Goal: Task Accomplishment & Management: Use online tool/utility

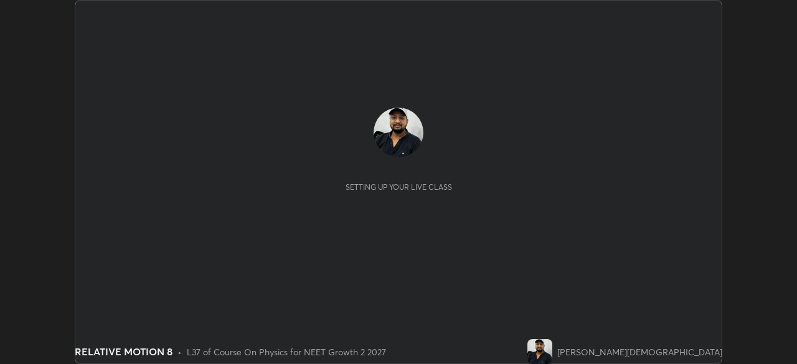
scroll to position [364, 796]
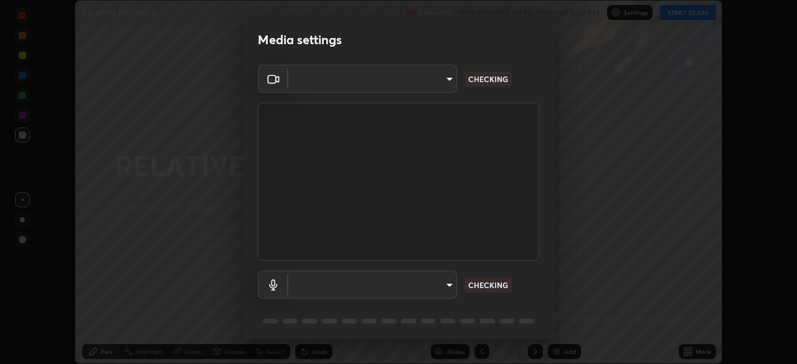
type input "fc38be1871f717ddc8e1b512eadbf63495b763d4820be899b5c927fedf8d93a0"
type input "communications"
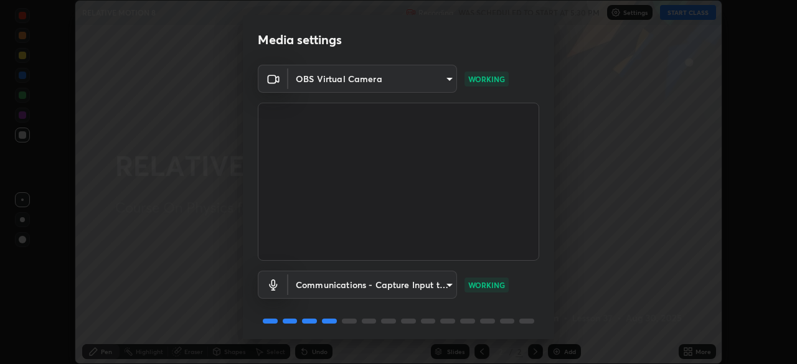
scroll to position [44, 0]
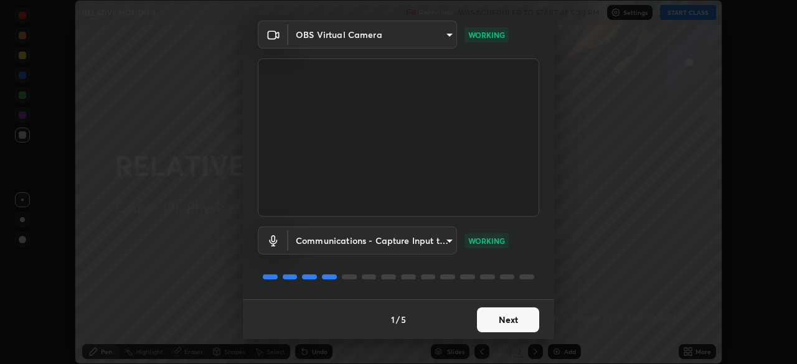
click at [498, 320] on button "Next" at bounding box center [508, 319] width 62 height 25
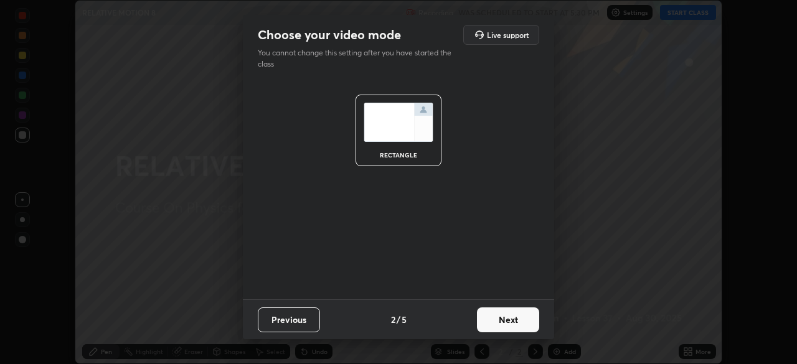
click at [494, 319] on button "Next" at bounding box center [508, 319] width 62 height 25
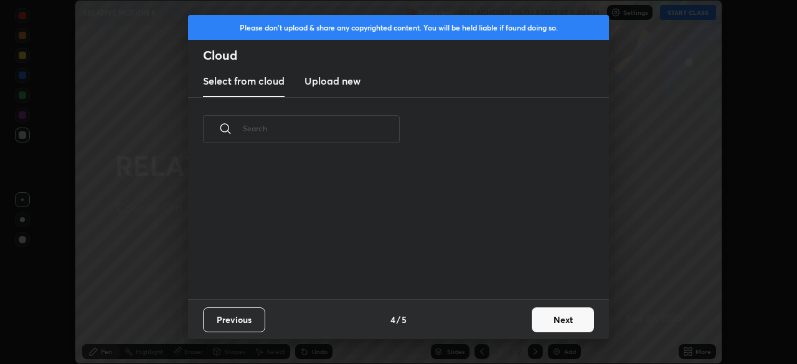
click at [502, 324] on div "Previous 4 / 5 Next" at bounding box center [398, 319] width 421 height 40
click at [505, 322] on div "Previous 4 / 5 Next" at bounding box center [398, 319] width 421 height 40
click at [549, 314] on button "Next" at bounding box center [562, 319] width 62 height 25
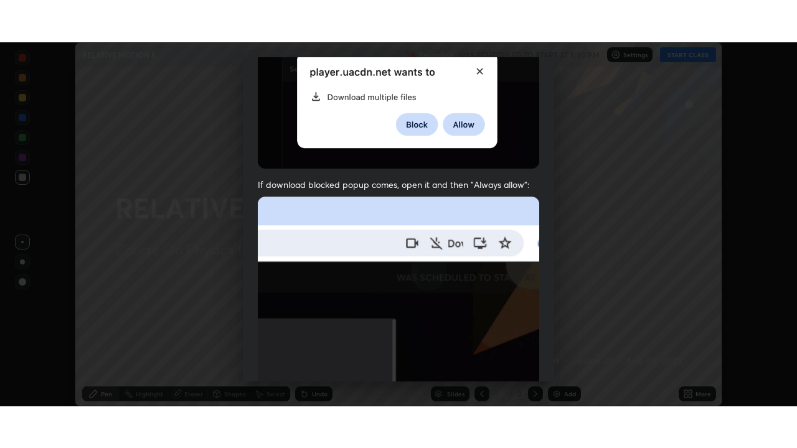
scroll to position [298, 0]
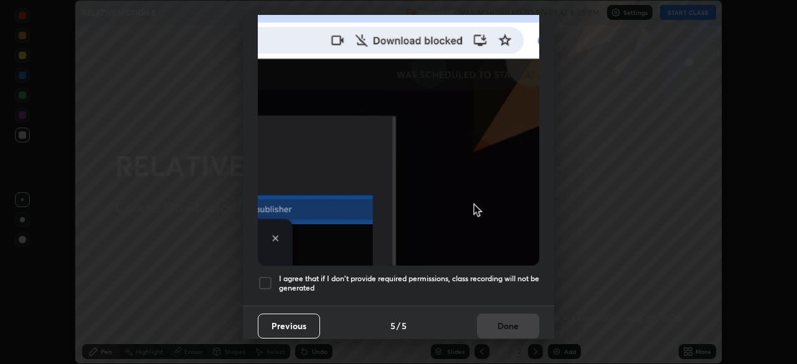
click at [264, 276] on div at bounding box center [265, 283] width 15 height 15
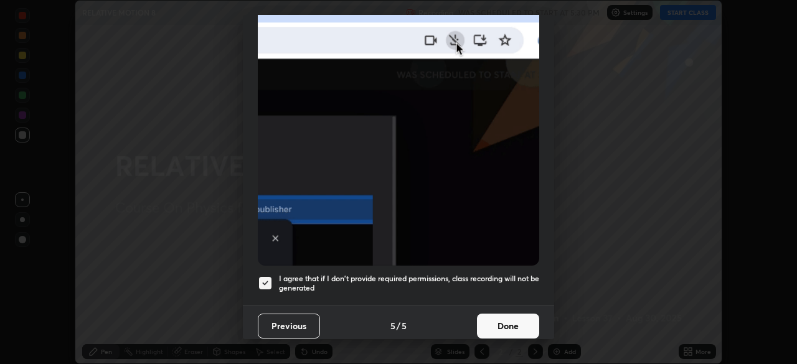
click at [490, 315] on button "Done" at bounding box center [508, 326] width 62 height 25
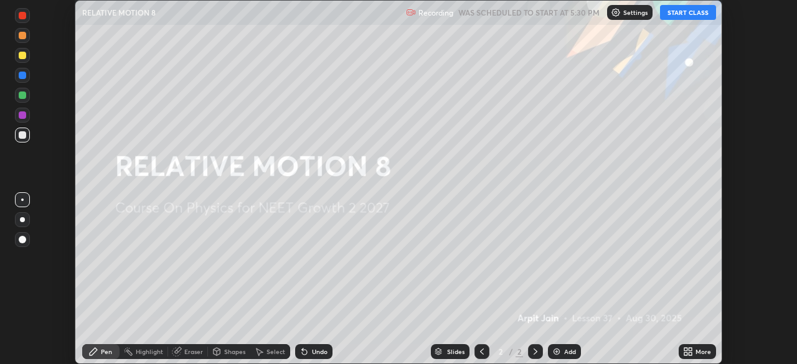
click at [680, 13] on button "START CLASS" at bounding box center [688, 12] width 56 height 15
click at [692, 353] on icon at bounding box center [688, 352] width 10 height 10
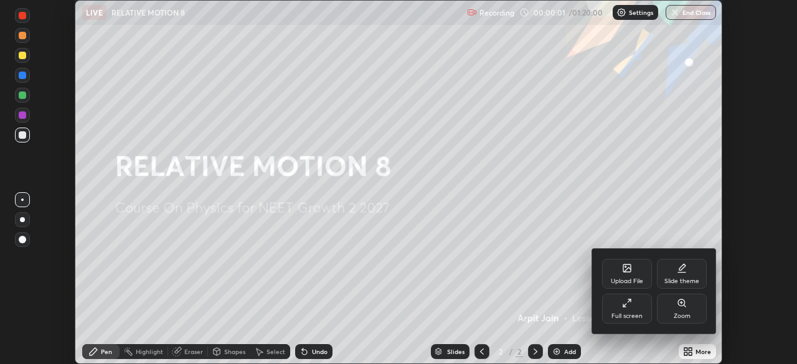
click at [629, 302] on icon at bounding box center [627, 303] width 10 height 10
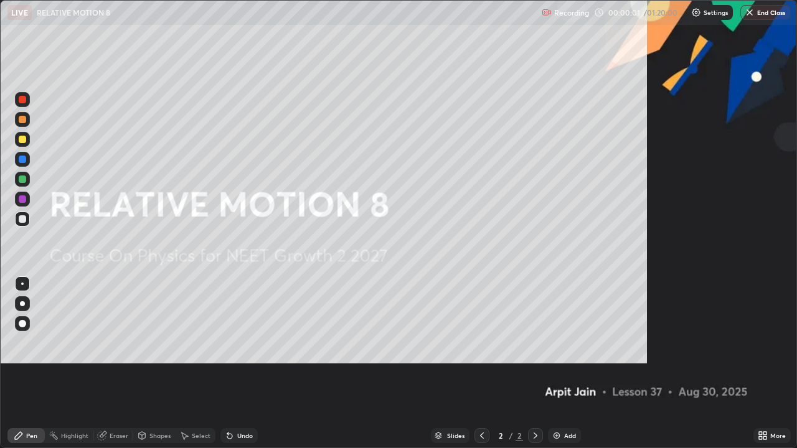
scroll to position [448, 797]
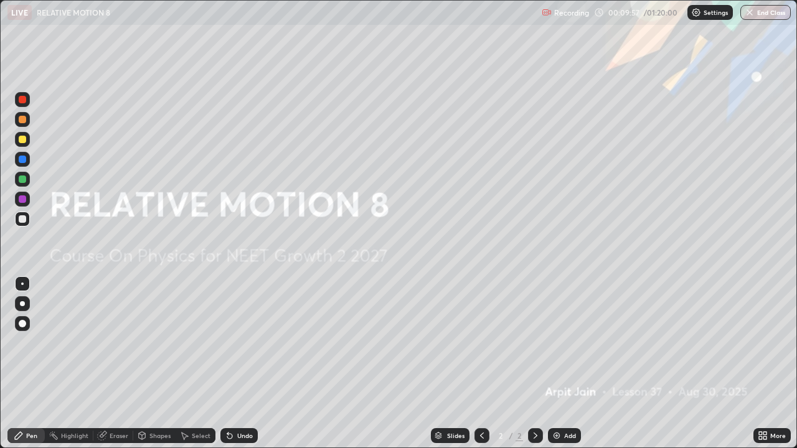
click at [566, 363] on div "Add" at bounding box center [570, 436] width 12 height 6
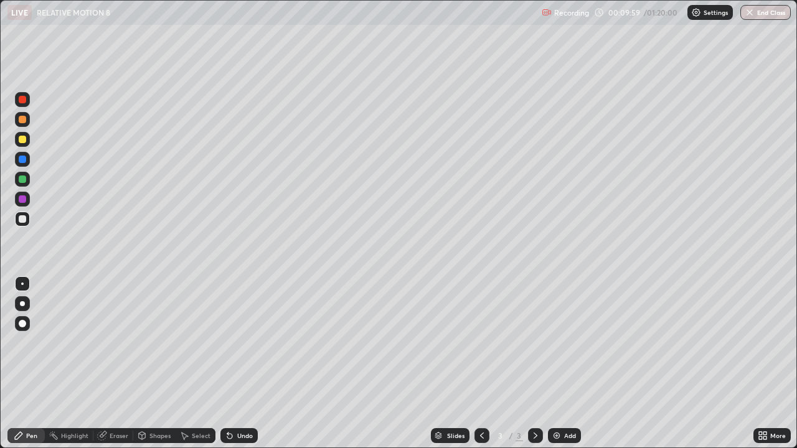
click at [760, 363] on icon at bounding box center [760, 433] width 3 height 3
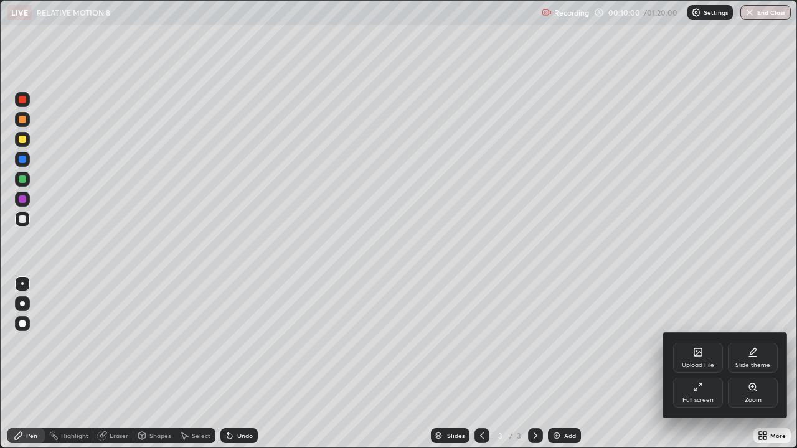
click at [757, 362] on div "Slide theme" at bounding box center [752, 365] width 35 height 6
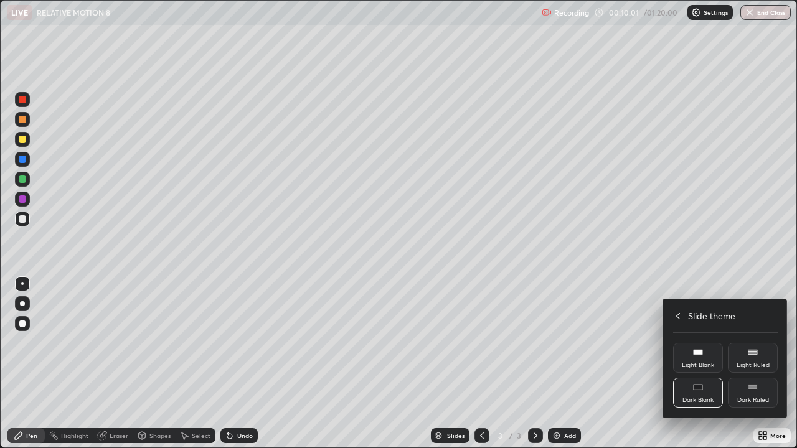
click at [762, 363] on div "Dark Ruled" at bounding box center [753, 400] width 32 height 6
click at [679, 317] on icon at bounding box center [678, 316] width 10 height 10
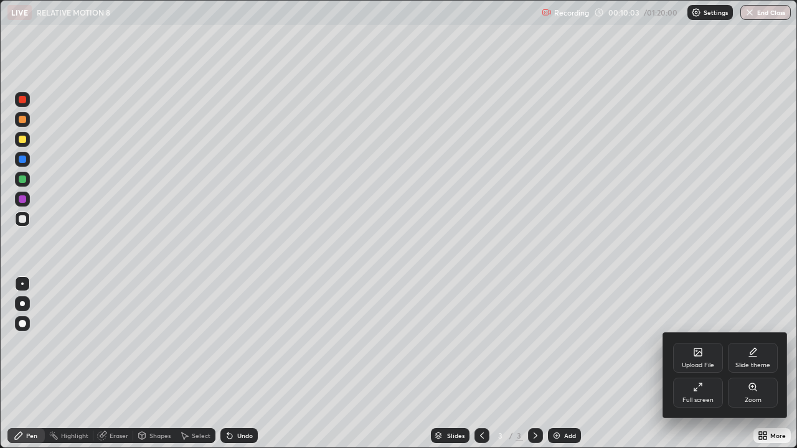
click at [652, 297] on div at bounding box center [398, 224] width 797 height 448
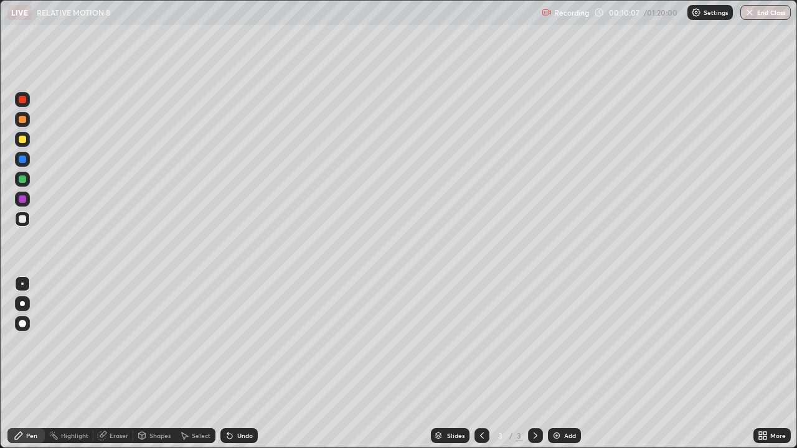
click at [23, 363] on icon at bounding box center [19, 436] width 10 height 10
click at [23, 140] on div at bounding box center [22, 139] width 7 height 7
click at [19, 218] on div at bounding box center [22, 218] width 7 height 7
click at [22, 218] on div at bounding box center [22, 218] width 7 height 7
click at [25, 144] on div at bounding box center [22, 139] width 15 height 15
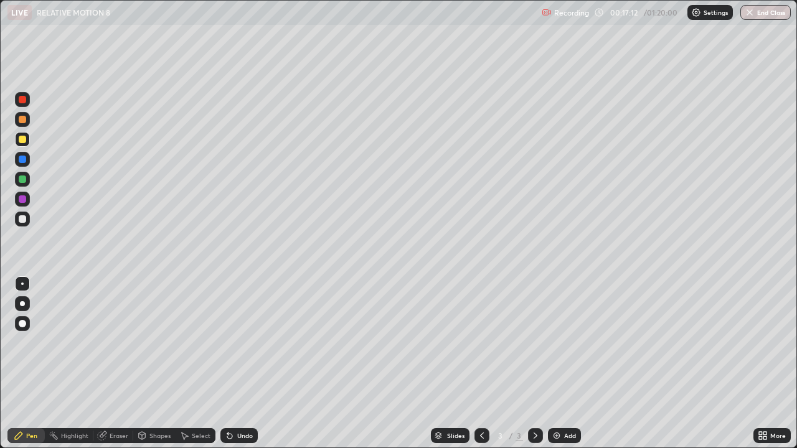
click at [554, 363] on img at bounding box center [556, 436] width 10 height 10
click at [20, 221] on div at bounding box center [22, 218] width 7 height 7
click at [557, 363] on img at bounding box center [556, 436] width 10 height 10
click at [22, 160] on div at bounding box center [22, 159] width 7 height 7
click at [23, 139] on div at bounding box center [22, 139] width 7 height 7
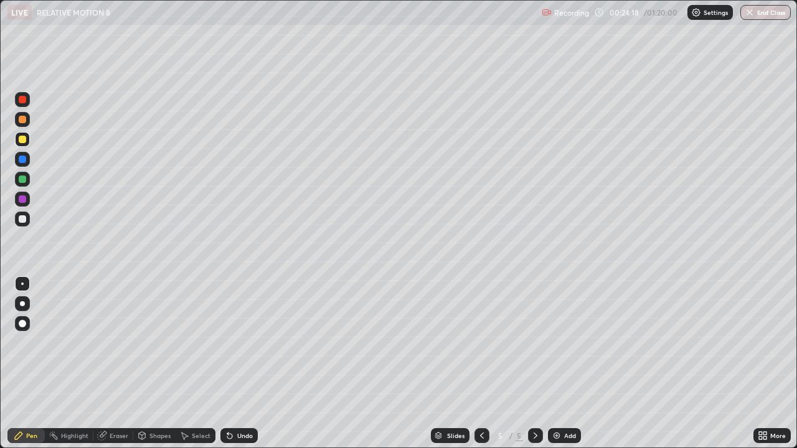
click at [26, 215] on div at bounding box center [22, 219] width 15 height 15
click at [19, 182] on div at bounding box center [22, 178] width 7 height 7
click at [19, 139] on div at bounding box center [22, 139] width 7 height 7
click at [563, 363] on div "Add" at bounding box center [564, 435] width 33 height 15
click at [22, 141] on div at bounding box center [22, 139] width 7 height 7
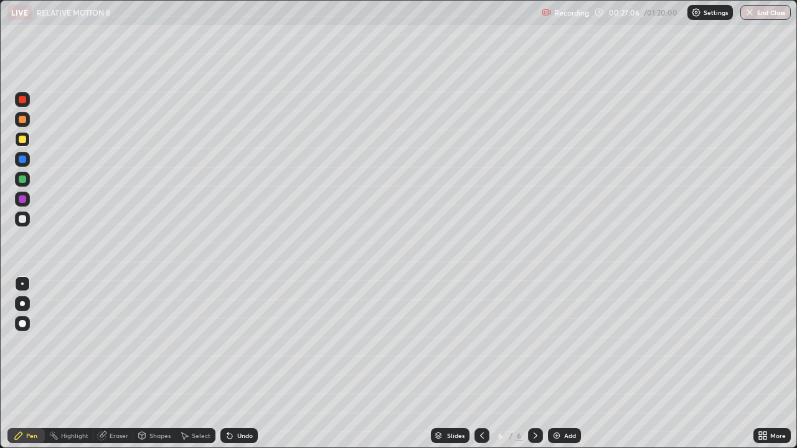
click at [26, 161] on div at bounding box center [22, 159] width 7 height 7
click at [475, 363] on div at bounding box center [481, 435] width 15 height 15
click at [533, 363] on icon at bounding box center [535, 436] width 10 height 10
click at [563, 363] on div "Add" at bounding box center [564, 435] width 33 height 15
click at [26, 278] on div at bounding box center [22, 283] width 15 height 15
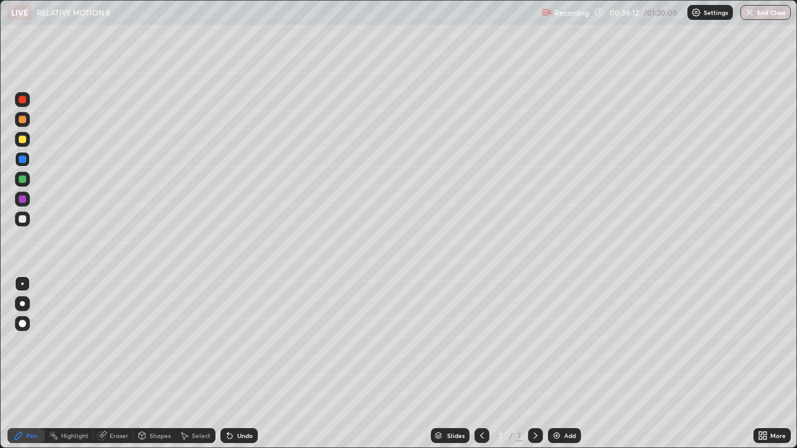
click at [22, 220] on div at bounding box center [22, 218] width 7 height 7
click at [22, 117] on div at bounding box center [22, 119] width 7 height 7
click at [24, 138] on div at bounding box center [22, 139] width 7 height 7
click at [19, 221] on div at bounding box center [22, 218] width 7 height 7
click at [562, 363] on div "Add" at bounding box center [564, 435] width 33 height 15
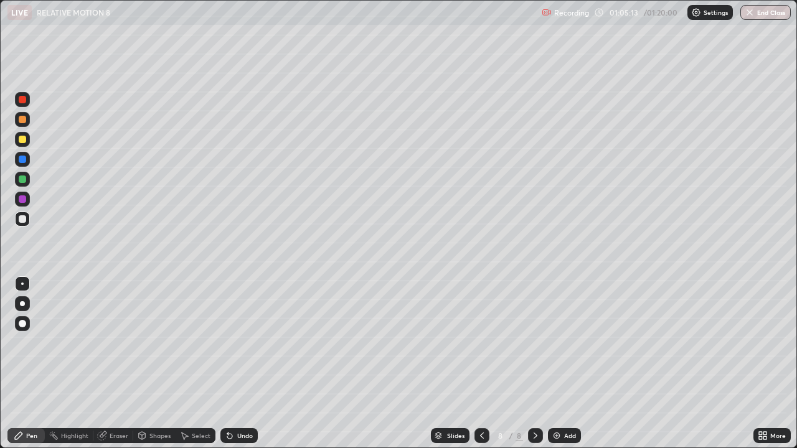
click at [22, 142] on div at bounding box center [22, 139] width 7 height 7
click at [746, 15] on img "button" at bounding box center [749, 12] width 10 height 10
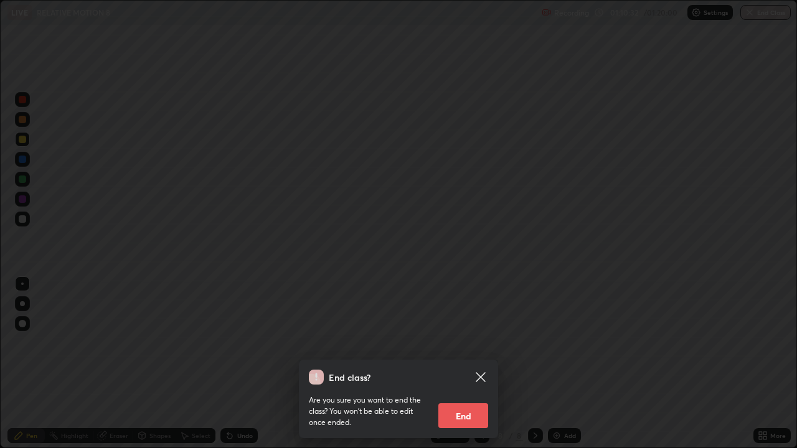
click at [478, 363] on button "End" at bounding box center [463, 415] width 50 height 25
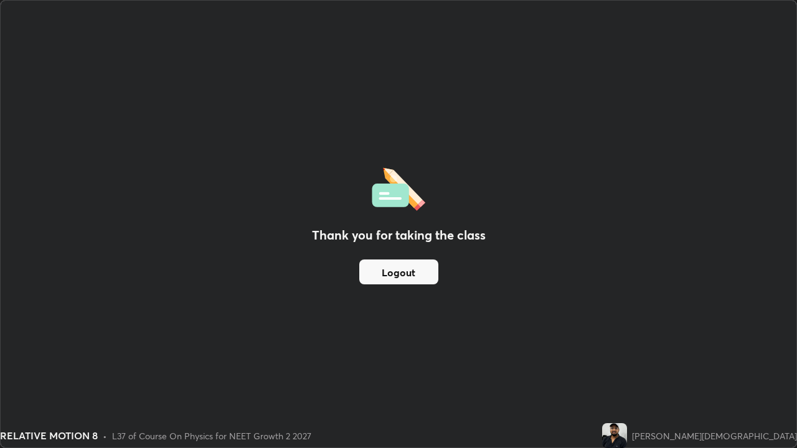
click at [411, 278] on button "Logout" at bounding box center [398, 272] width 79 height 25
